Goal: Navigation & Orientation: Find specific page/section

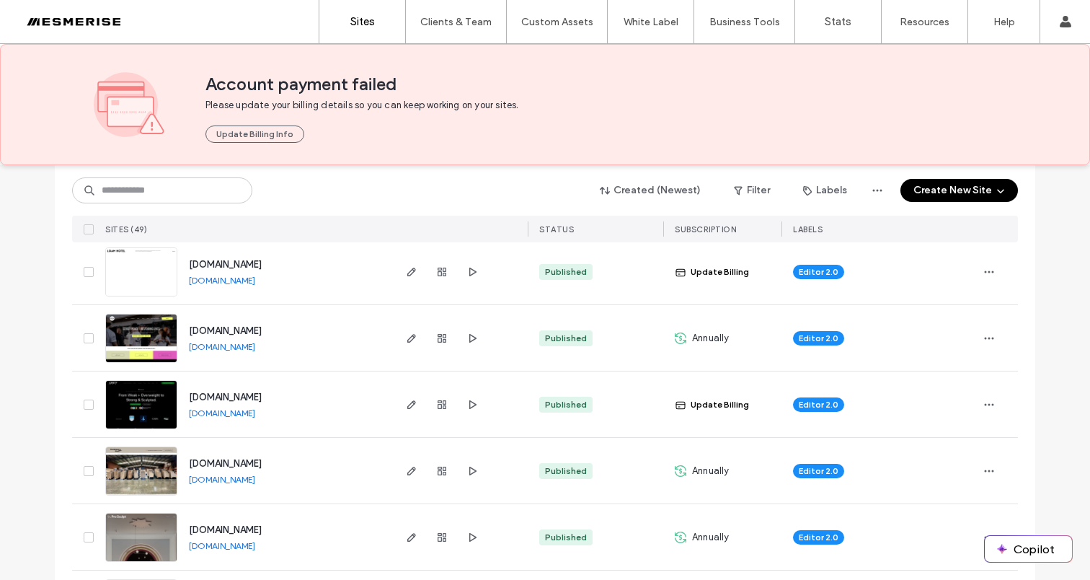
scroll to position [275, 0]
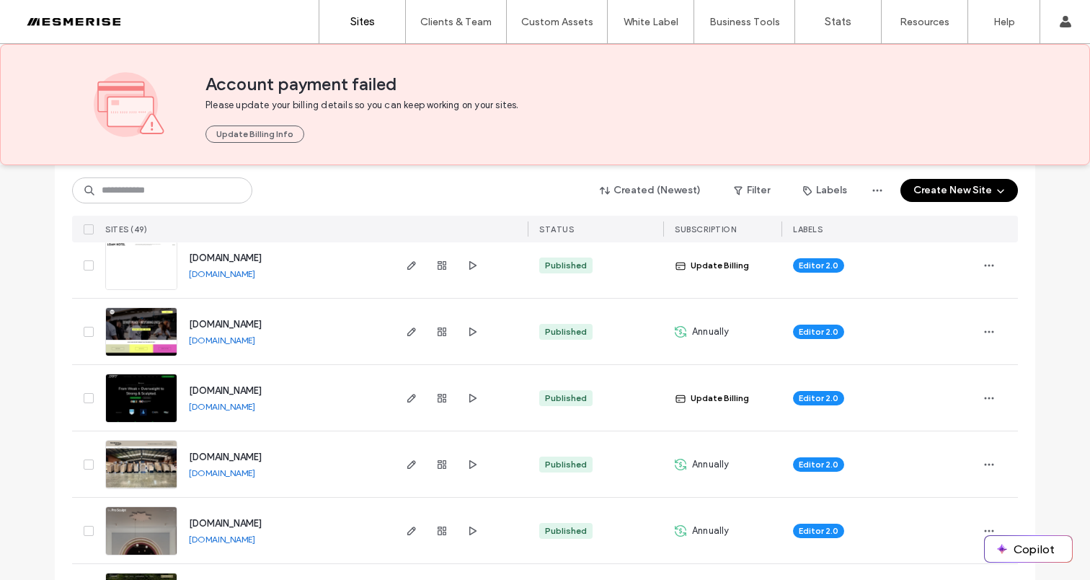
click at [968, 529] on div "Editor 2.0" at bounding box center [879, 531] width 195 height 66
click at [262, 526] on span "[DOMAIN_NAME]" at bounding box center [225, 523] width 73 height 11
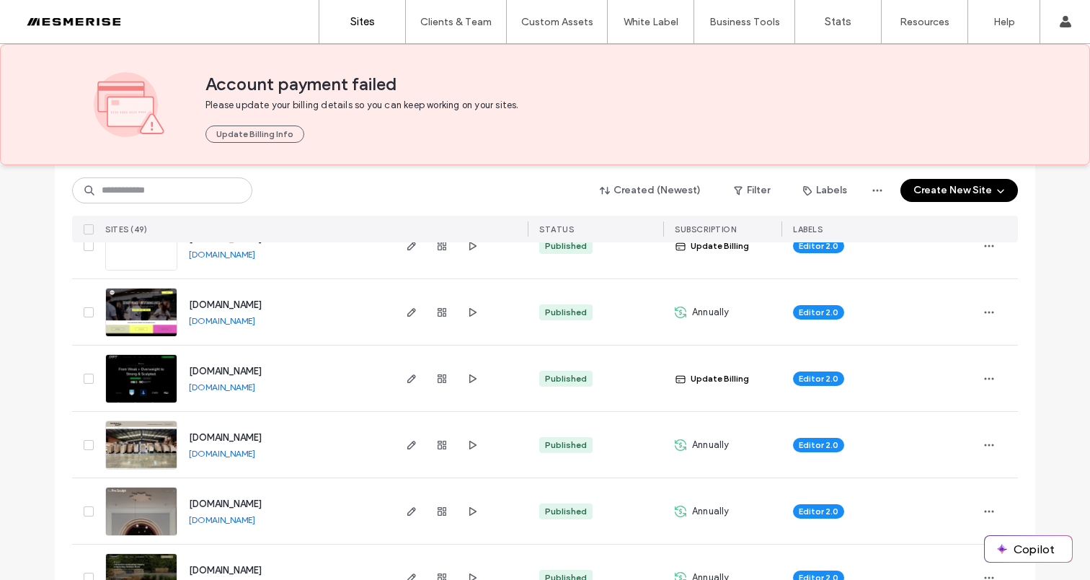
scroll to position [316, 0]
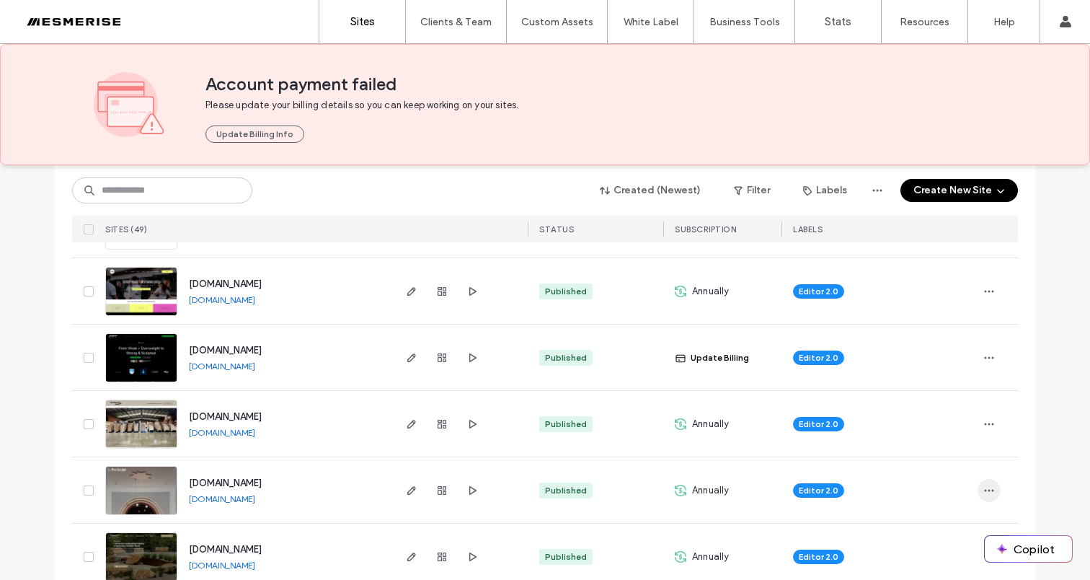
click at [987, 486] on icon "button" at bounding box center [990, 491] width 12 height 12
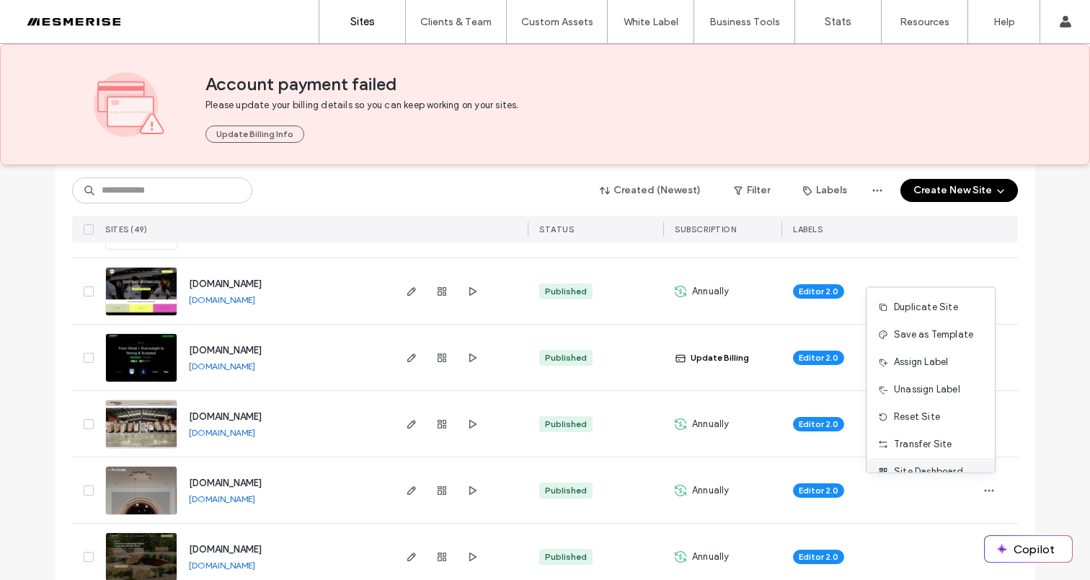
scroll to position [8, 0]
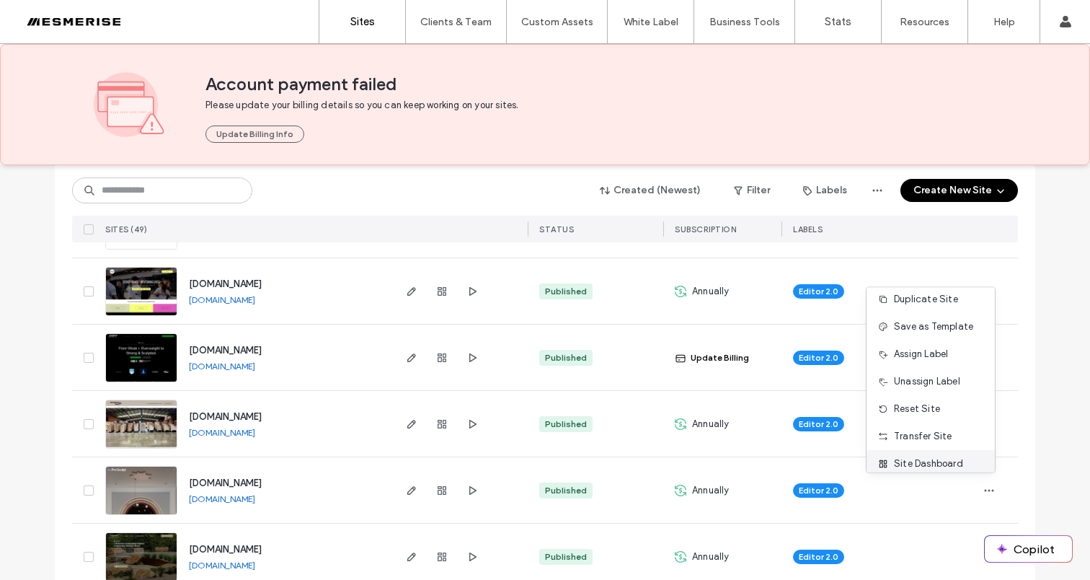
click at [951, 459] on span "Site Dashboard" at bounding box center [928, 463] width 69 height 14
